Goal: Task Accomplishment & Management: Manage account settings

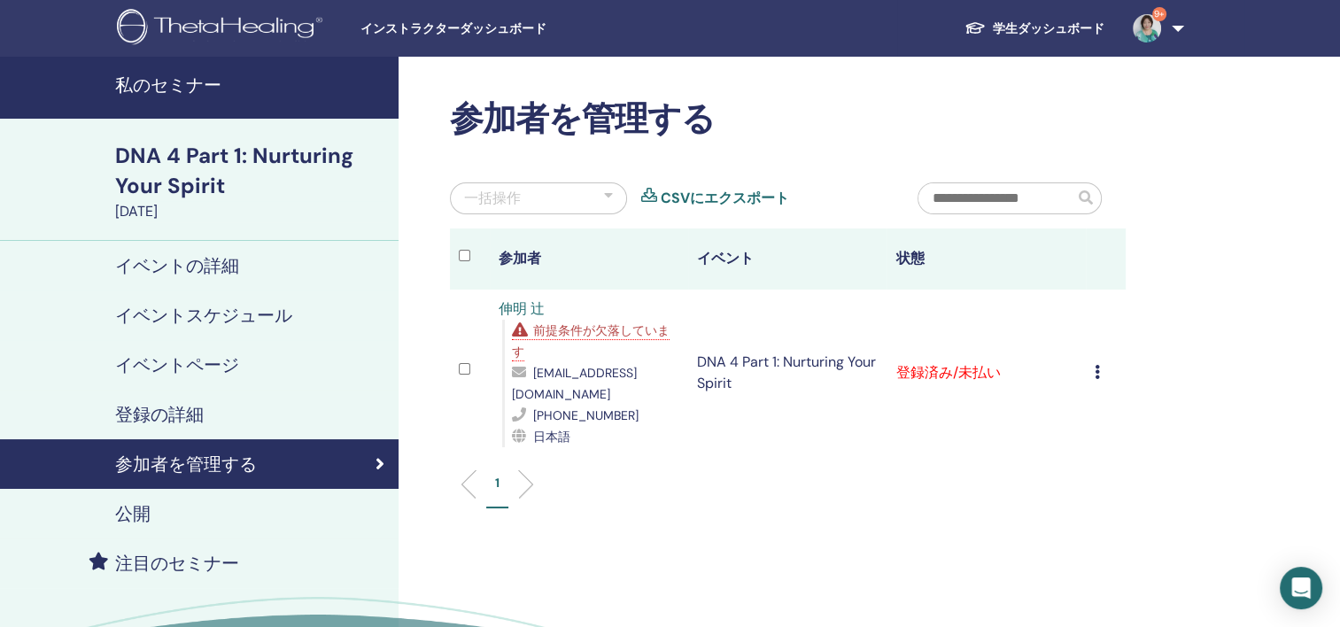
click at [1053, 24] on link "学生ダッシュボード" at bounding box center [1034, 28] width 168 height 33
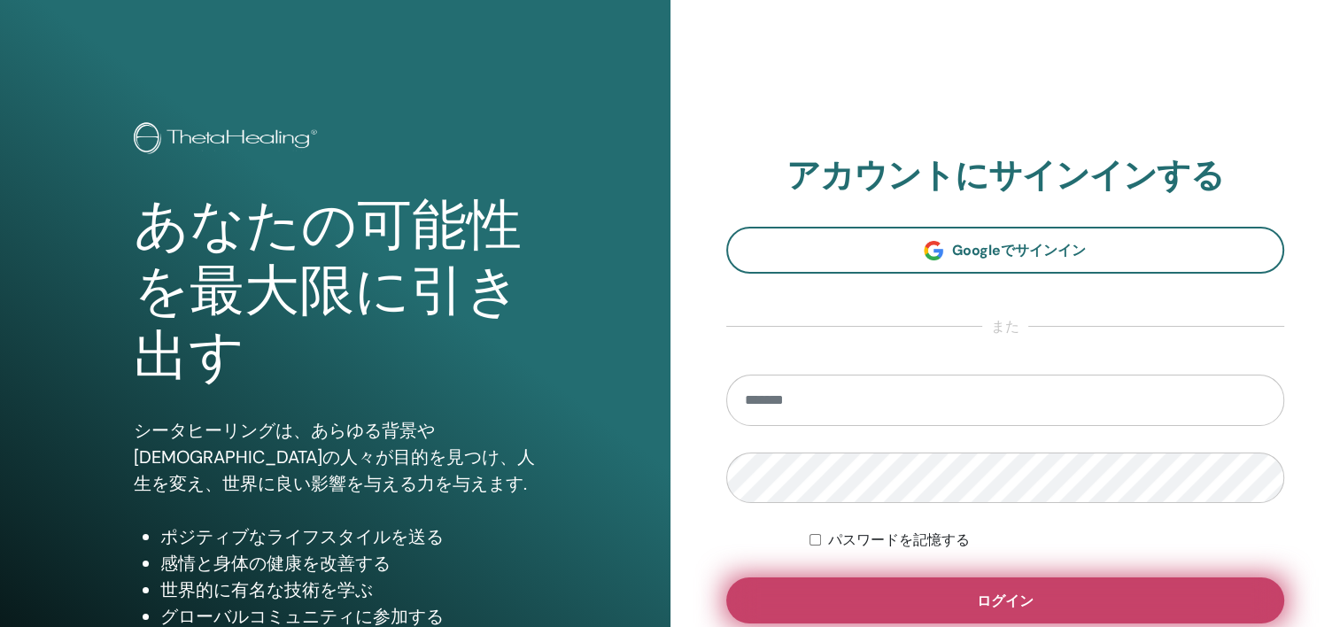
type input "**********"
click at [1005, 591] on span "ログイン" at bounding box center [1005, 600] width 57 height 19
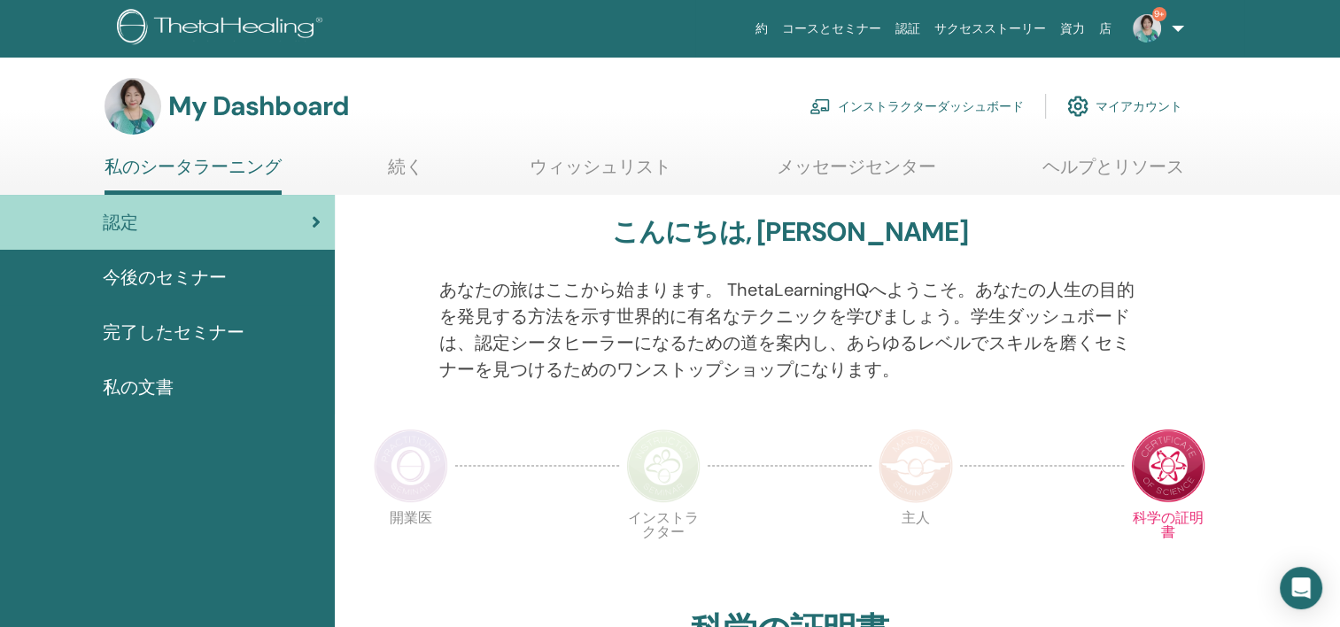
click at [981, 98] on link "インストラクターダッシュボード" at bounding box center [916, 106] width 214 height 39
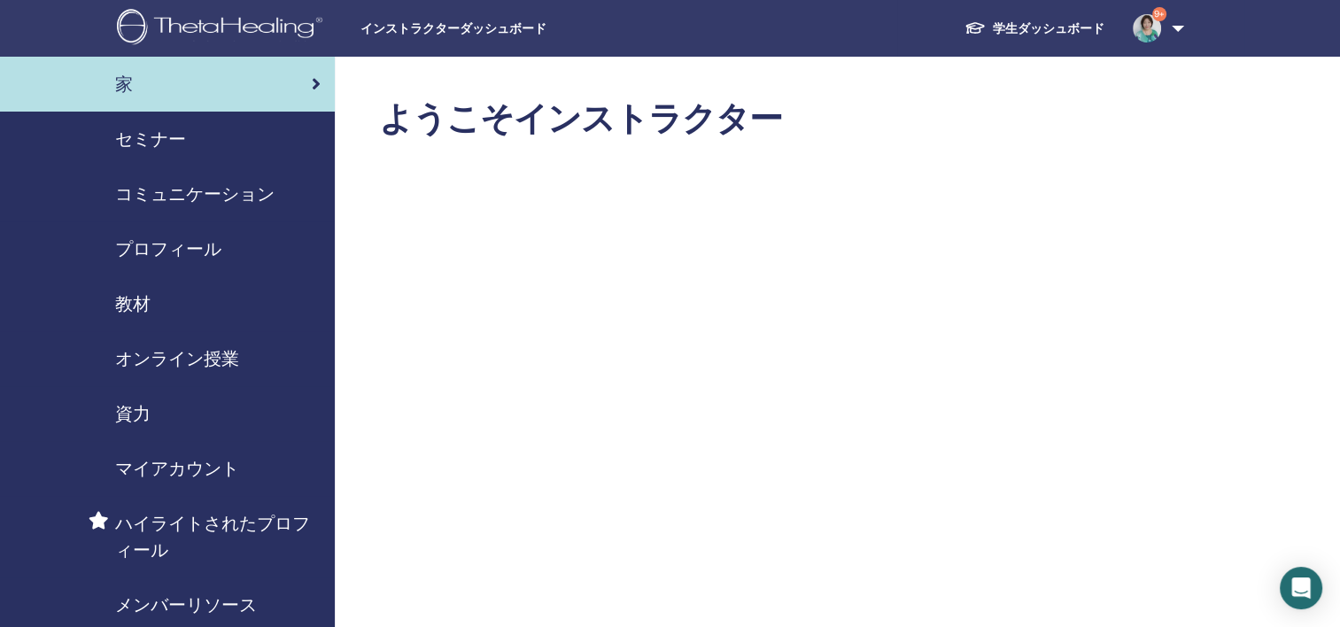
click at [179, 140] on span "セミナー" at bounding box center [150, 139] width 71 height 27
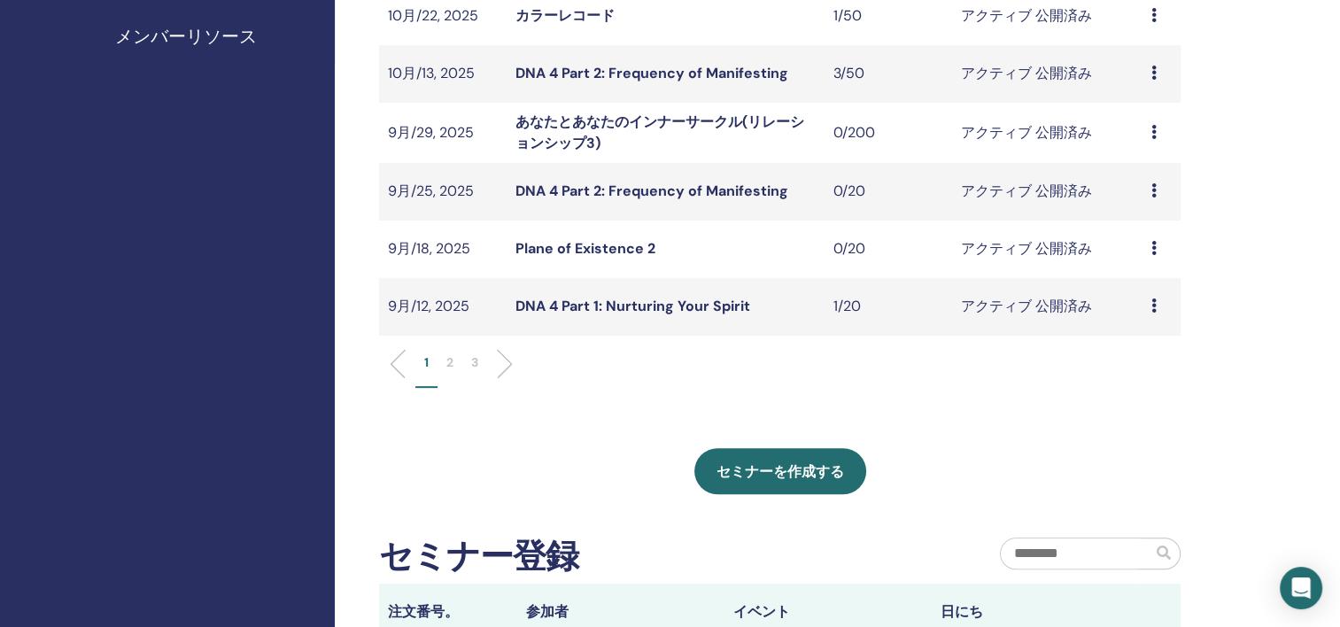
scroll to position [620, 0]
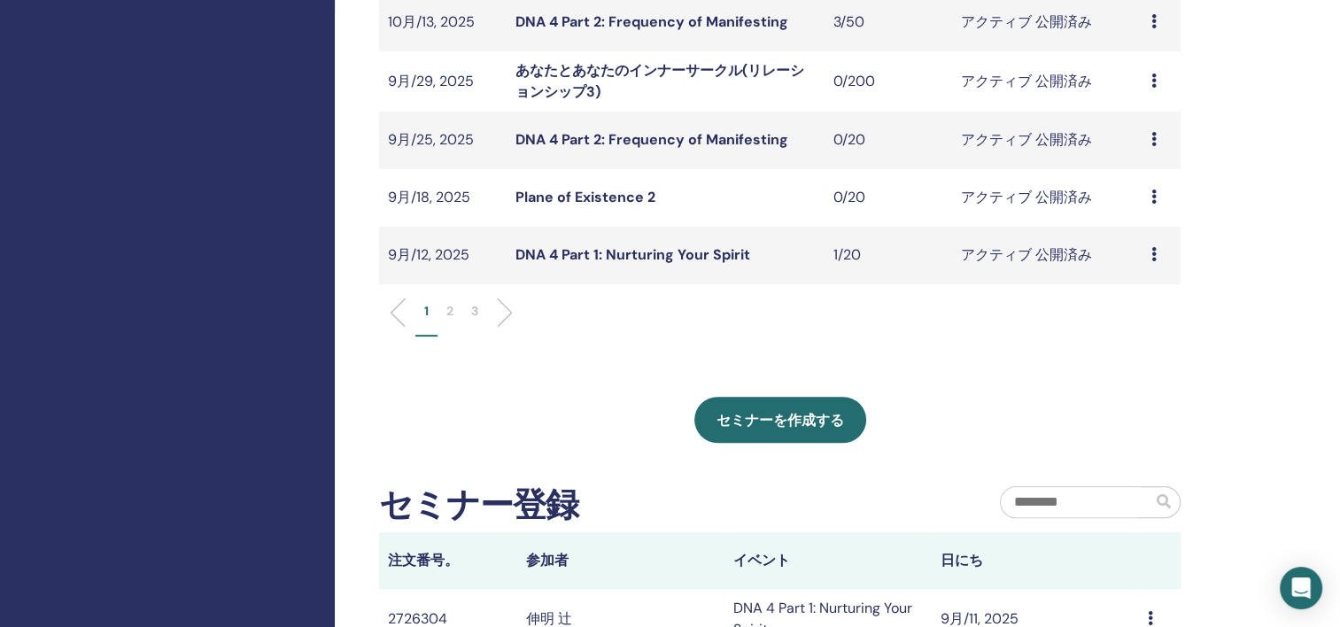
click at [478, 197] on td "9月/18, 2025" at bounding box center [442, 198] width 127 height 58
click at [993, 193] on td "アクティブ 公開済み" at bounding box center [1046, 198] width 190 height 58
click at [1155, 200] on icon at bounding box center [1153, 196] width 5 height 14
click at [1140, 213] on link "プレビュー" at bounding box center [1143, 214] width 71 height 19
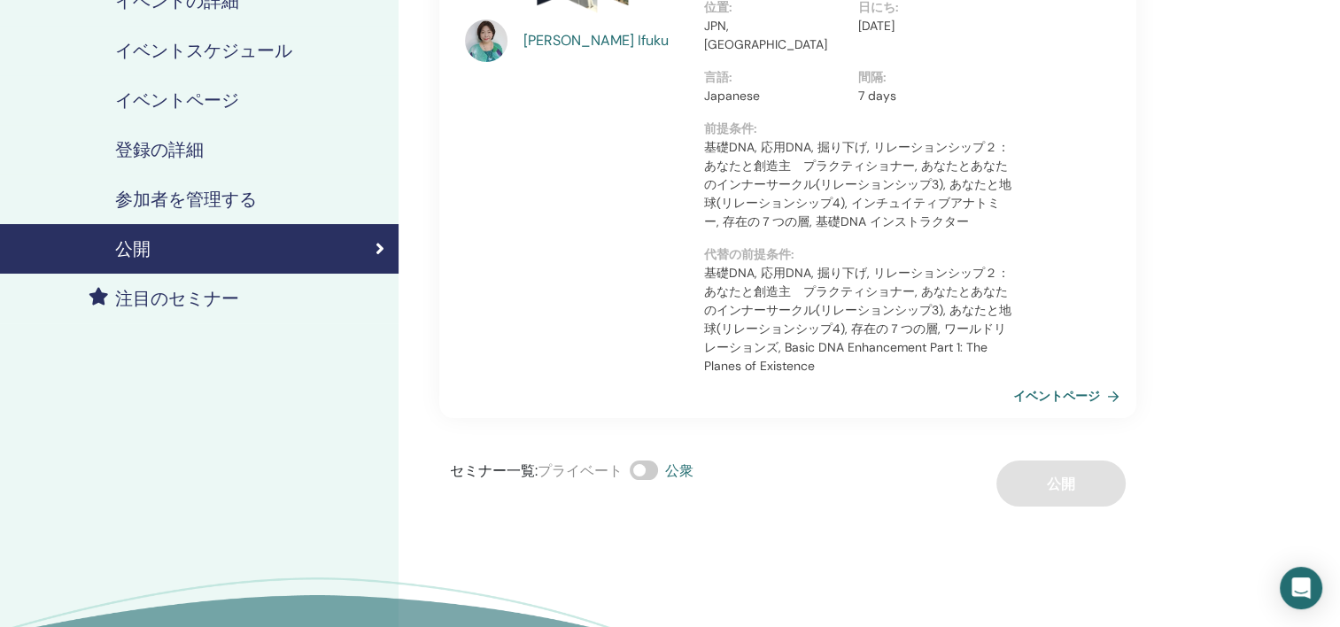
scroll to position [89, 0]
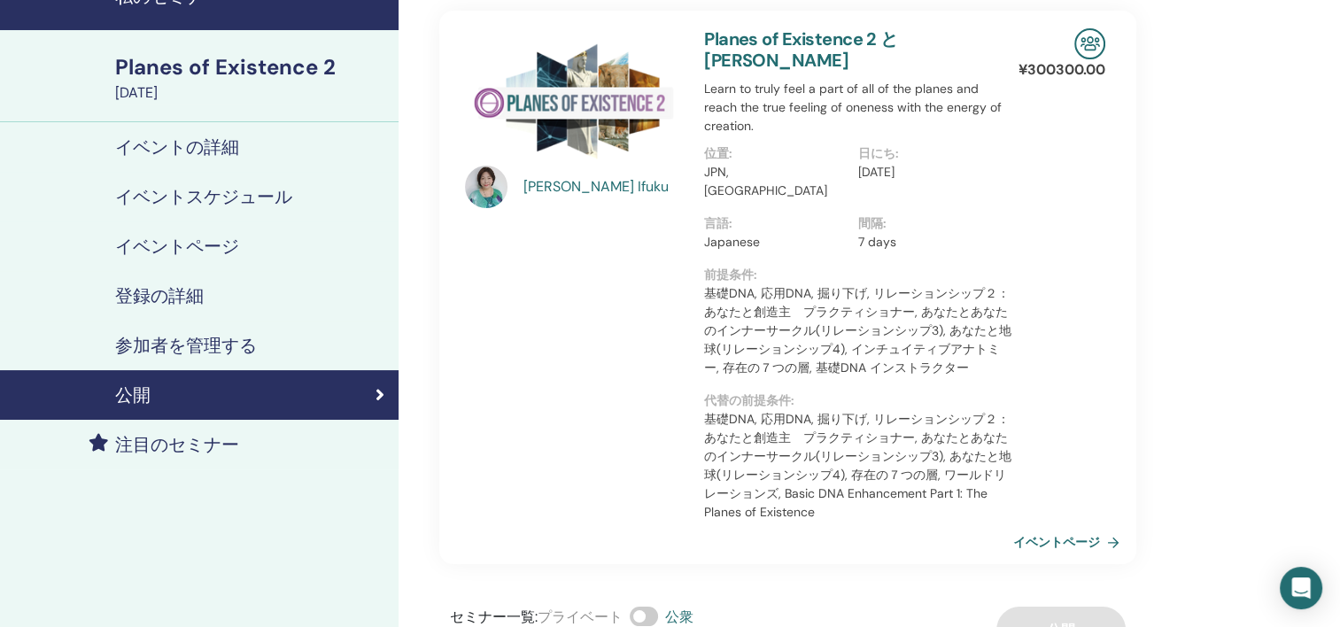
click at [213, 139] on h4 "イベントの詳細" at bounding box center [177, 146] width 124 height 21
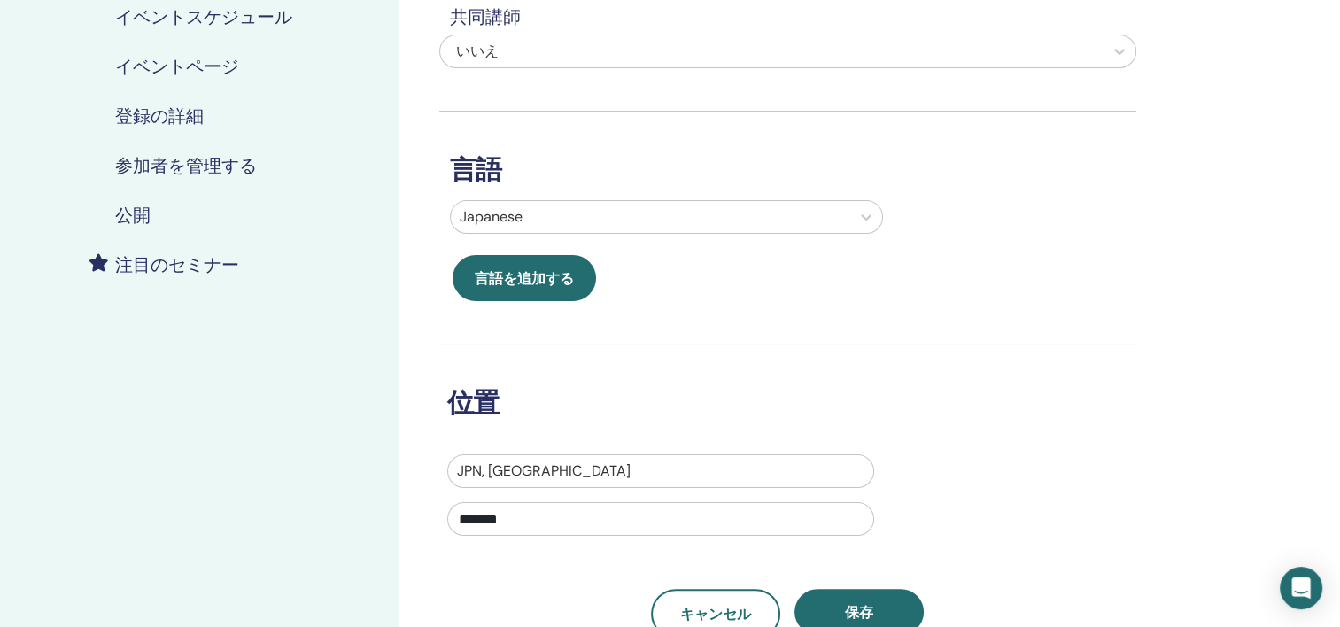
scroll to position [266, 0]
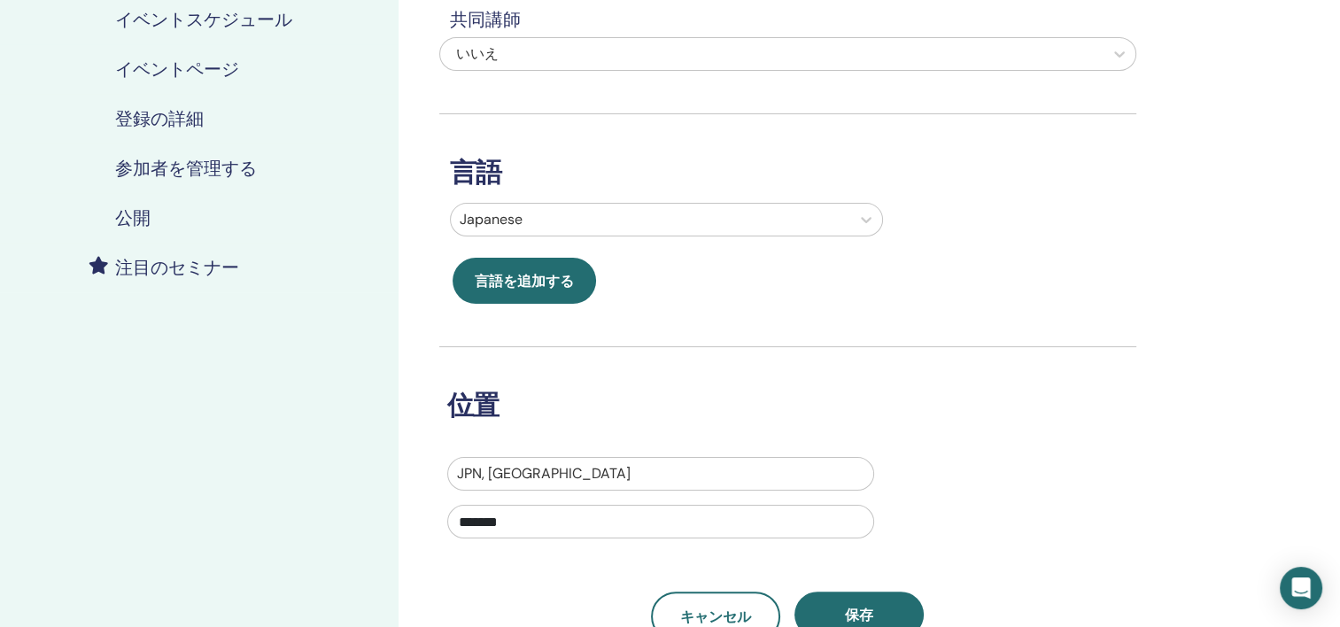
click at [137, 209] on h4 "公開" at bounding box center [132, 217] width 35 height 21
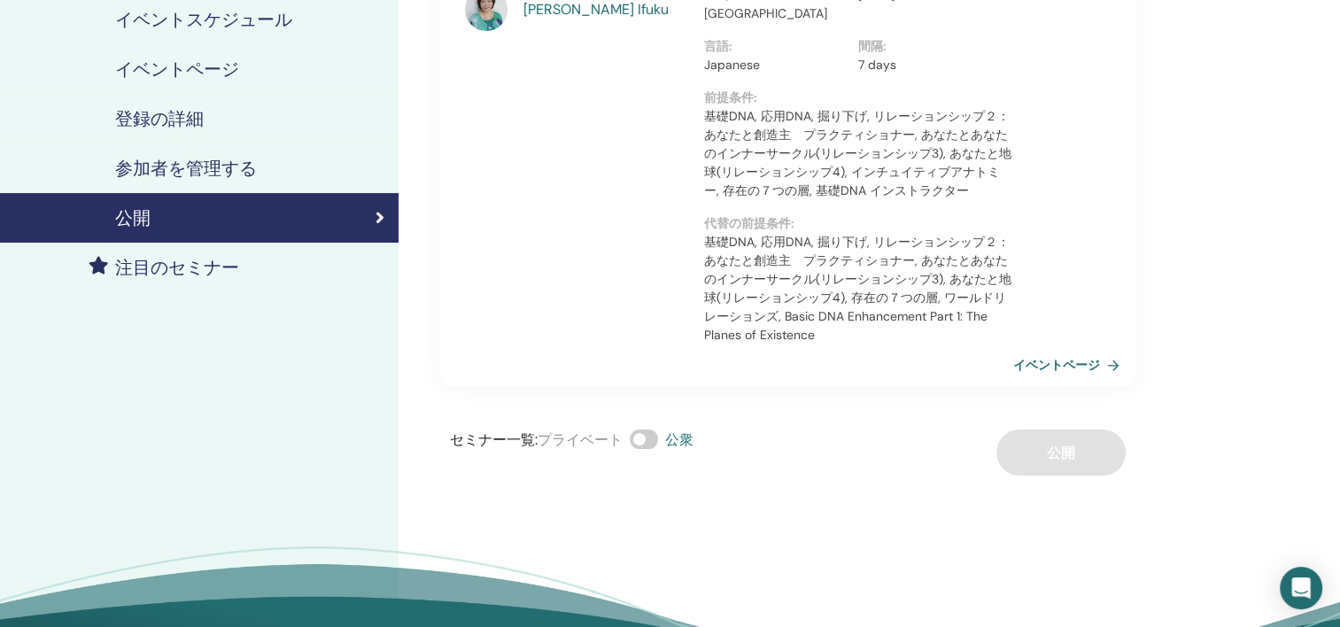
click at [168, 71] on h4 "イベントページ" at bounding box center [177, 68] width 124 height 21
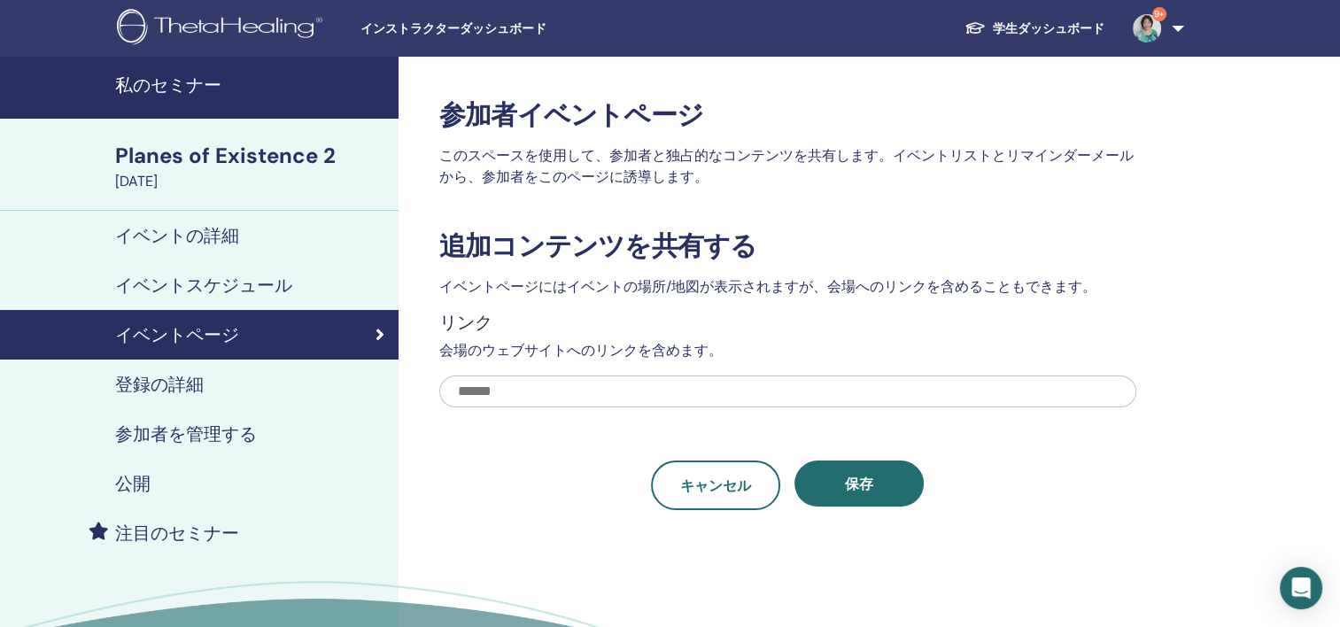
click at [193, 232] on h4 "イベントの詳細" at bounding box center [177, 235] width 124 height 21
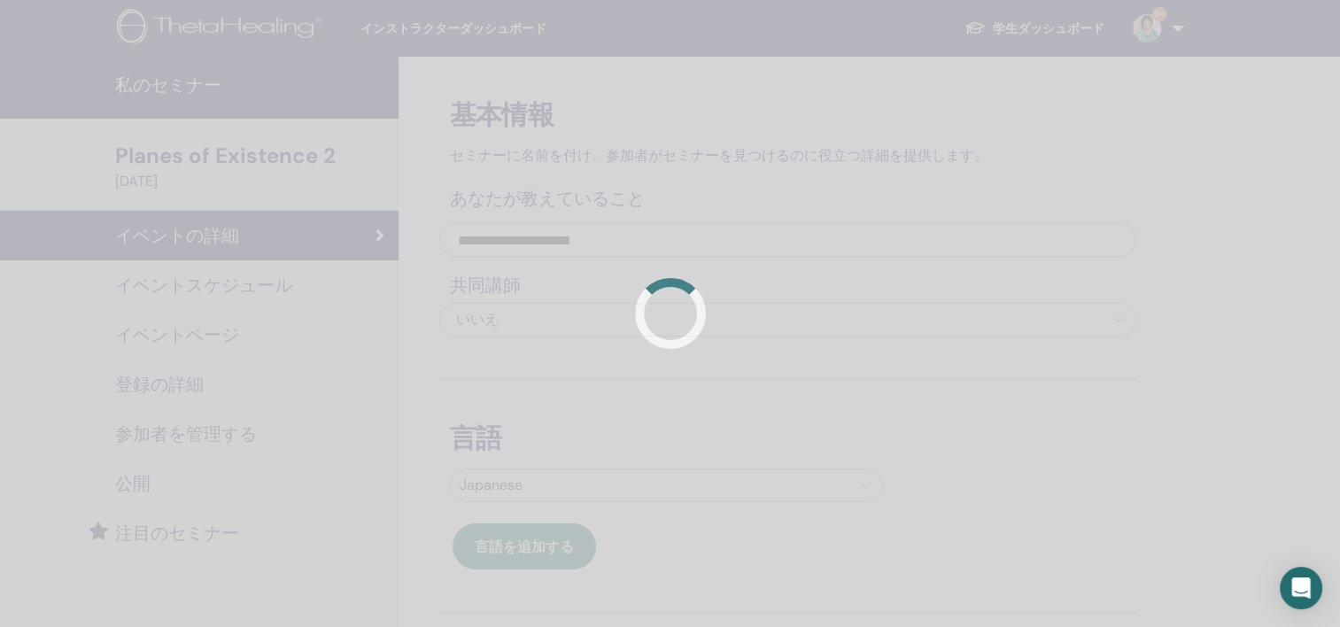
click at [207, 287] on div at bounding box center [670, 313] width 1340 height 627
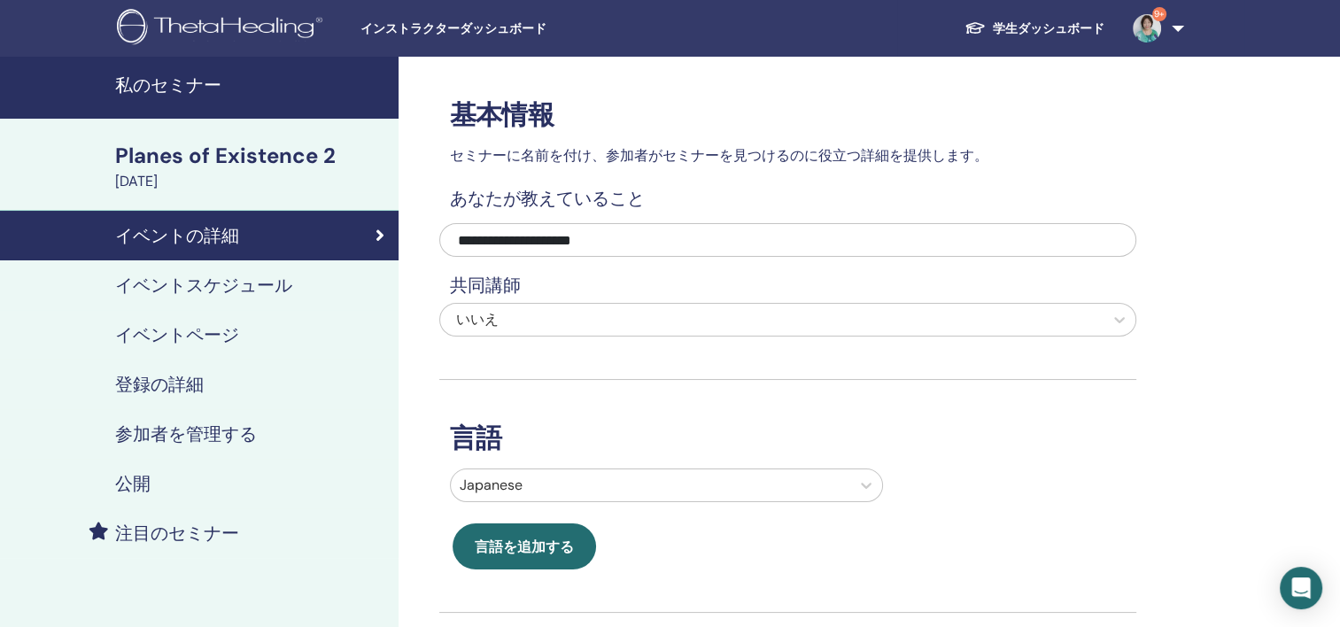
click at [207, 287] on h4 "イベントスケジュール" at bounding box center [203, 284] width 177 height 21
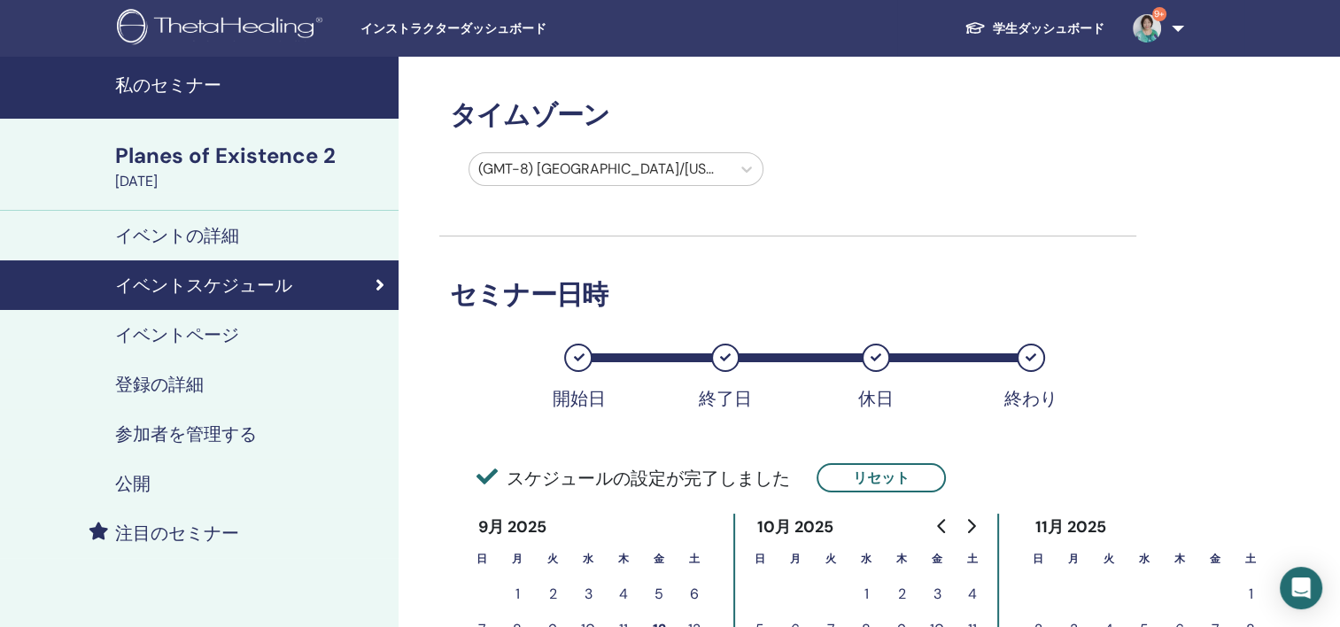
click at [177, 386] on h4 "登録の詳細" at bounding box center [159, 384] width 89 height 21
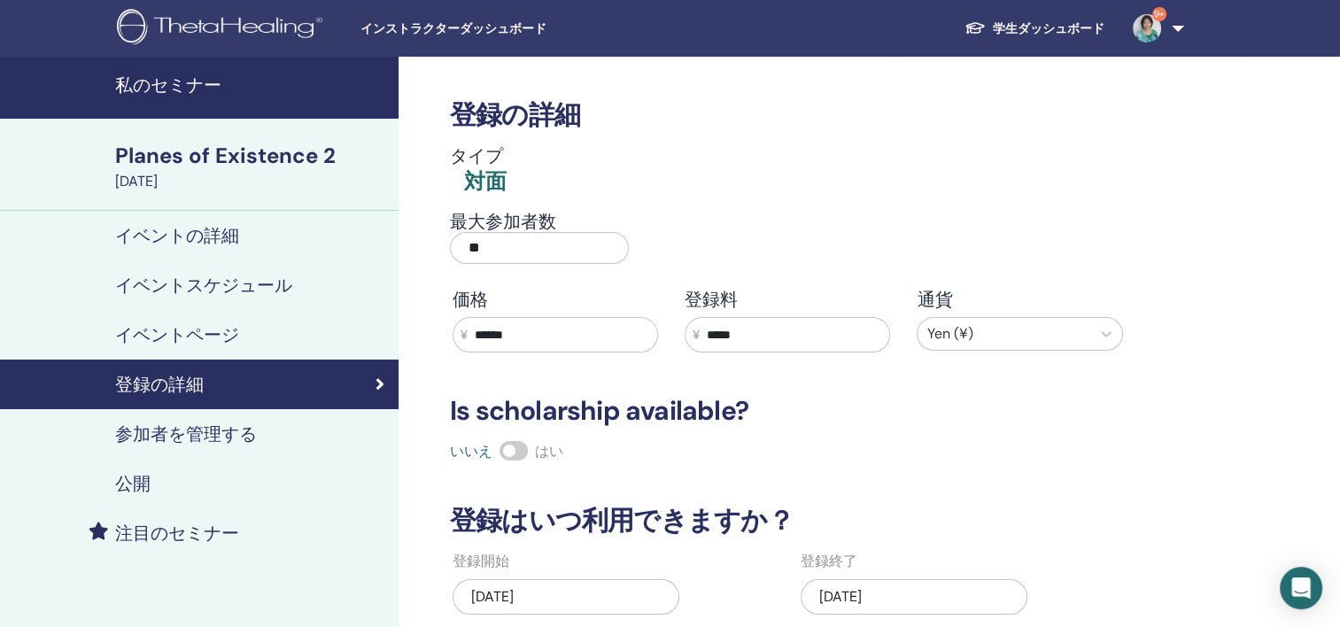
click at [139, 479] on h4 "公開" at bounding box center [132, 483] width 35 height 21
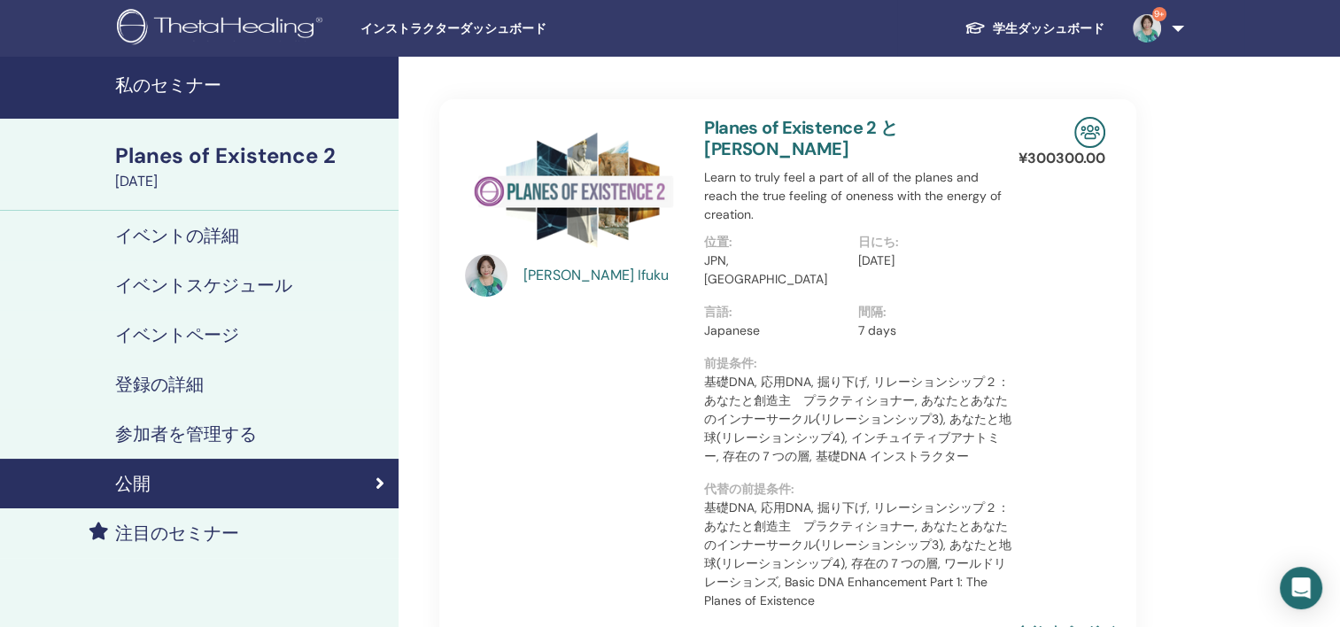
click at [269, 156] on div "Planes of Existence 2" at bounding box center [251, 156] width 273 height 30
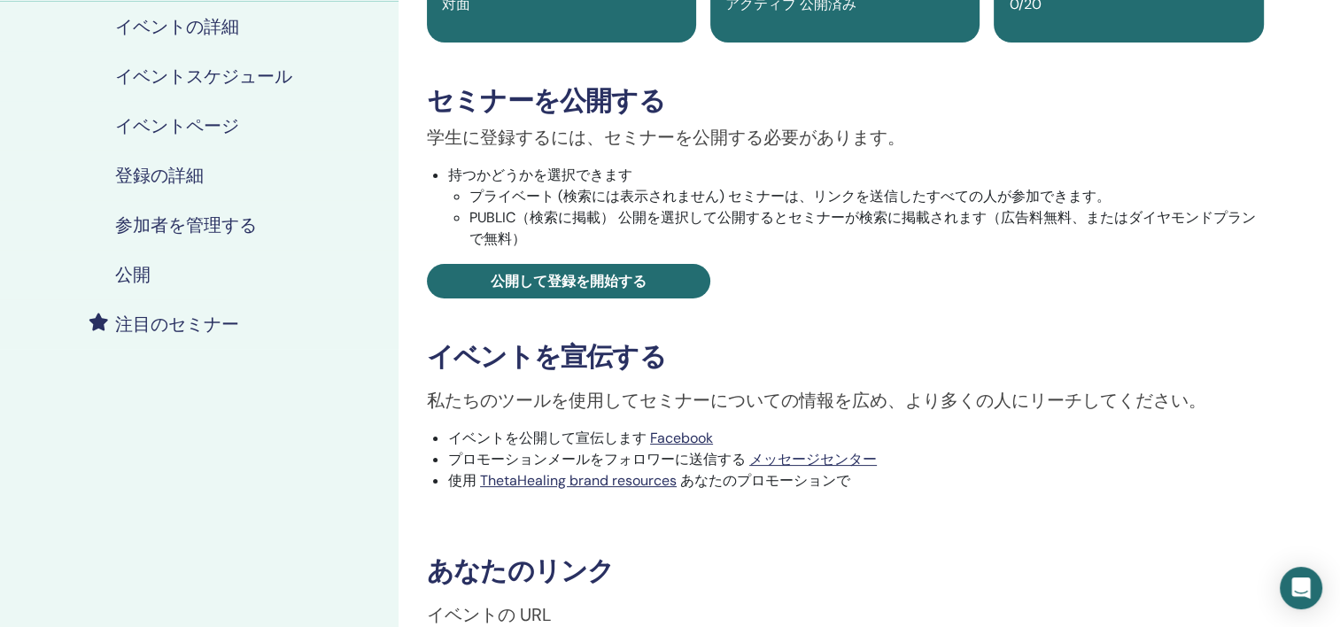
scroll to position [443, 0]
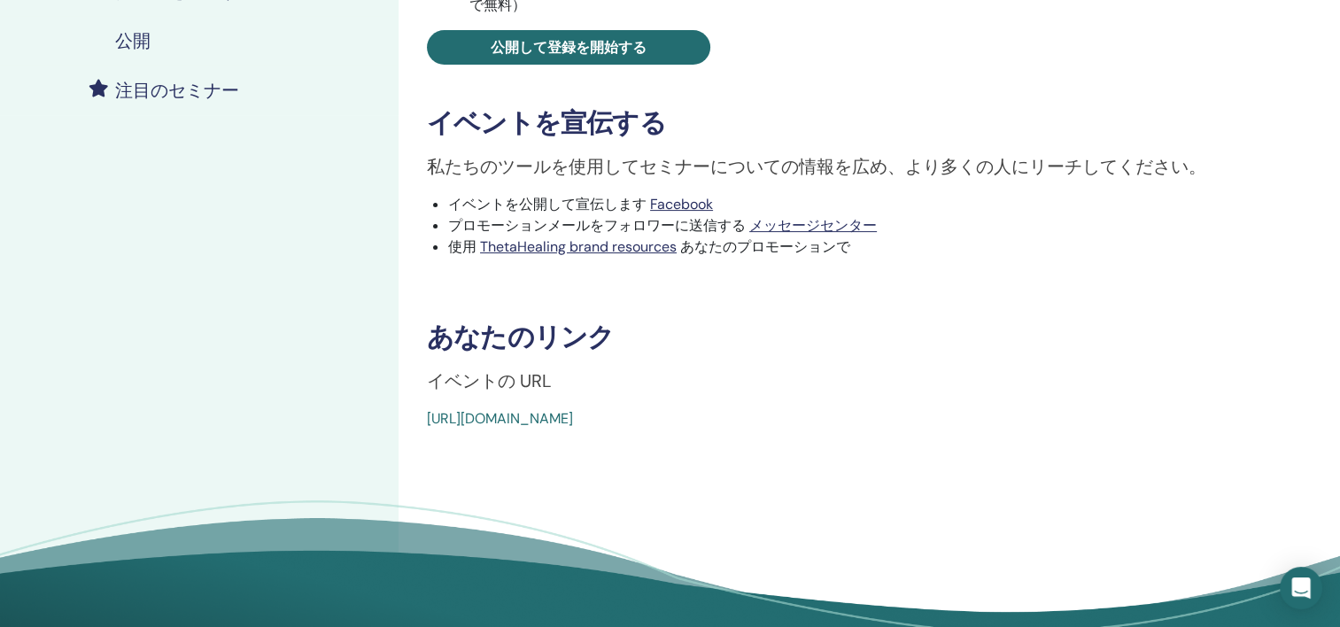
drag, startPoint x: 860, startPoint y: 429, endPoint x: 427, endPoint y: 430, distance: 433.0
click at [427, 430] on div "Planes of Existence 2 イベントタイプ 対面 イベントステータス アクティブ 公開済み 登録 0/20 セミナーを公開する 学生に登録する…" at bounding box center [844, 145] width 893 height 1063
copy link "https://www.thetahealing.com/seminar-371614-details.html"
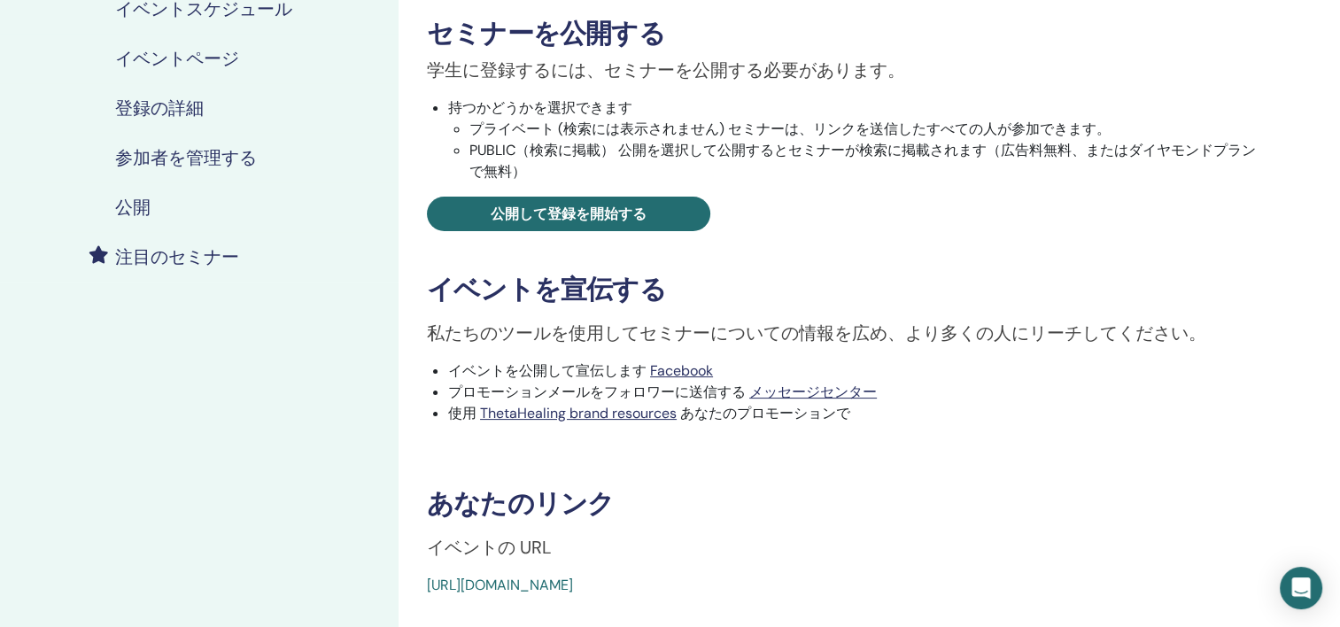
scroll to position [89, 0]
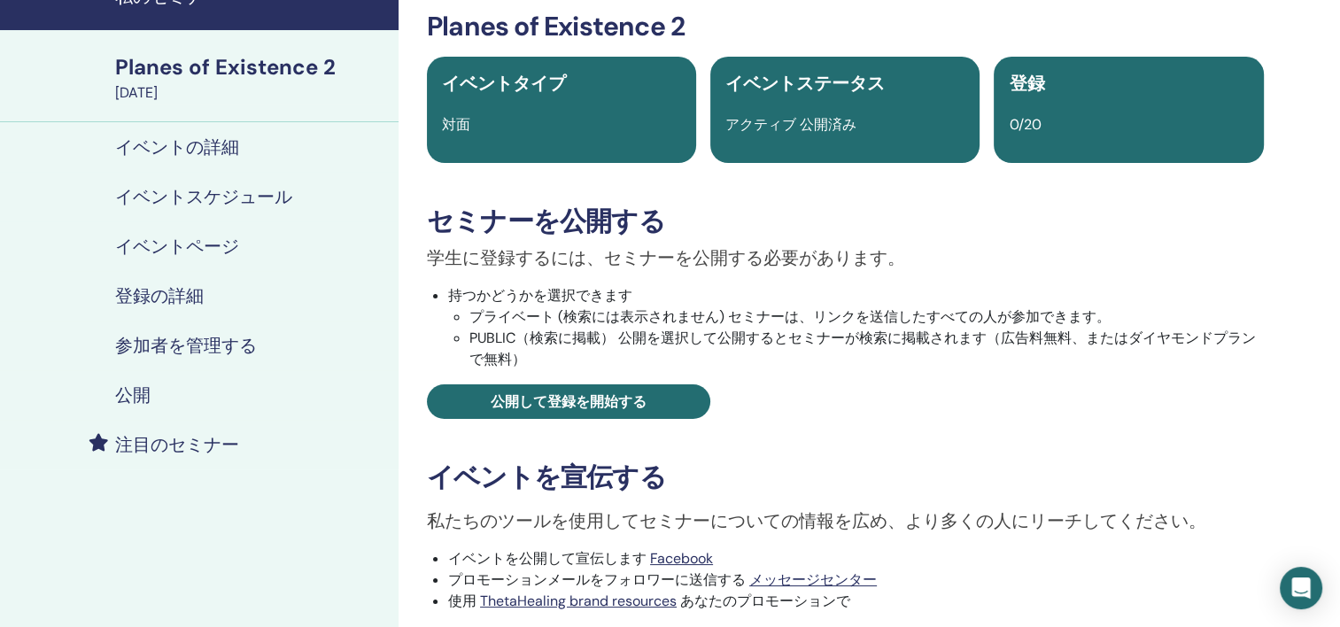
click at [227, 148] on h4 "イベントの詳細" at bounding box center [177, 146] width 124 height 21
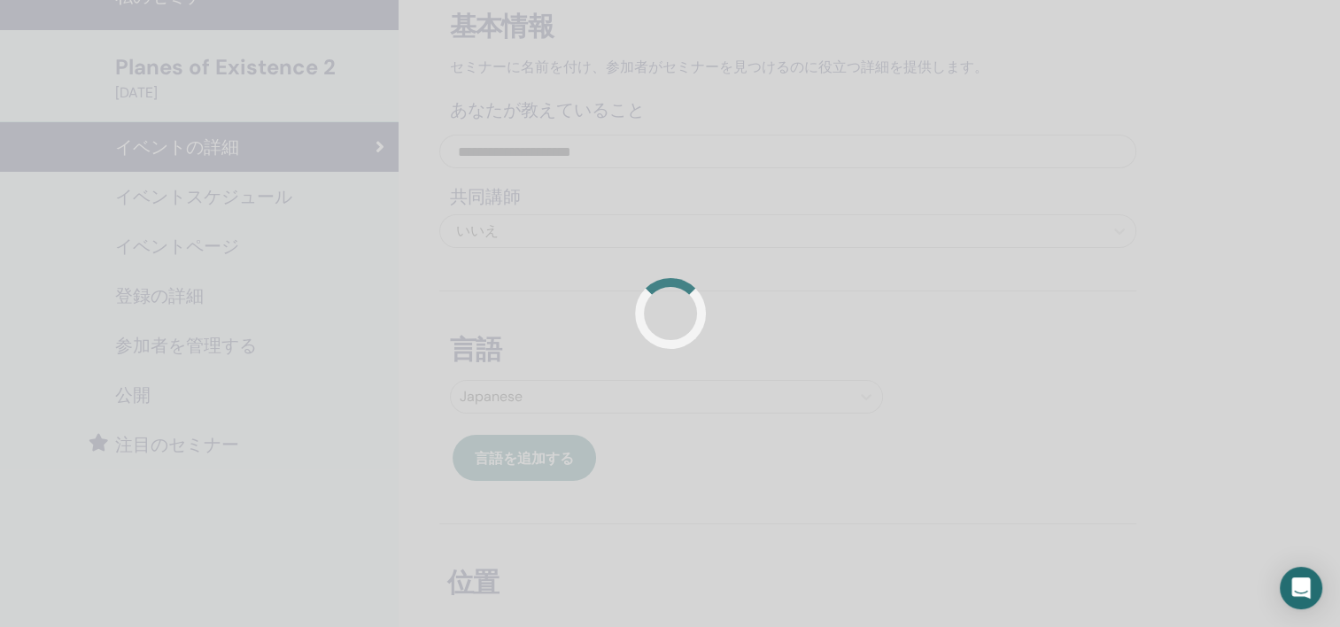
click at [227, 189] on div at bounding box center [670, 313] width 1340 height 627
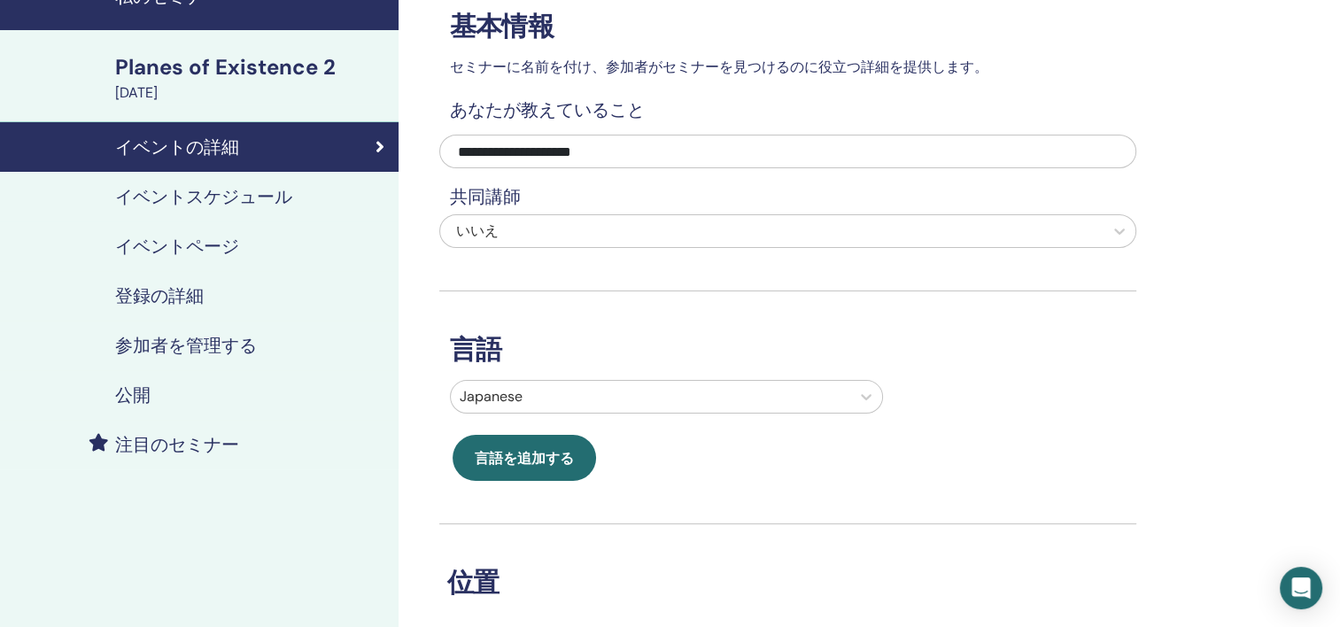
click at [229, 198] on h4 "イベントスケジュール" at bounding box center [203, 196] width 177 height 21
